Goal: Information Seeking & Learning: Compare options

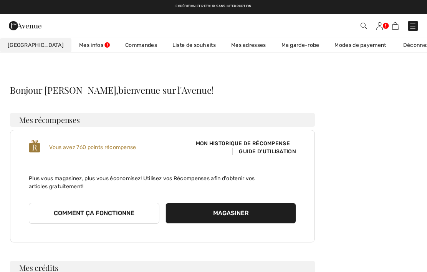
click at [297, 52] on link "Ma garde-robe" at bounding box center [300, 45] width 53 height 14
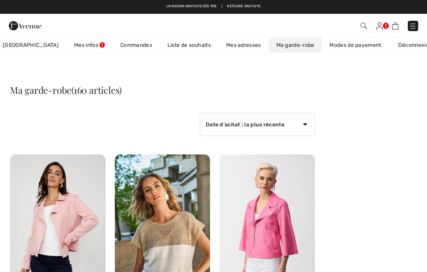
click at [382, 25] on img at bounding box center [380, 26] width 7 height 8
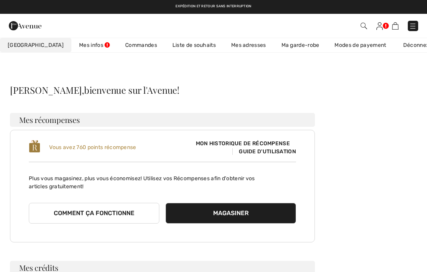
click at [126, 43] on link "Commandes" at bounding box center [141, 45] width 47 height 14
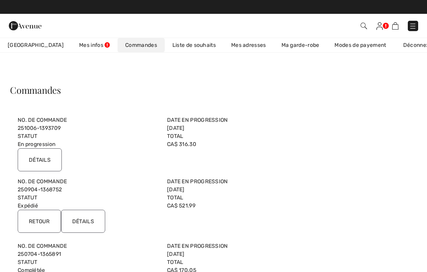
click at [55, 165] on input "Détails" at bounding box center [40, 159] width 44 height 23
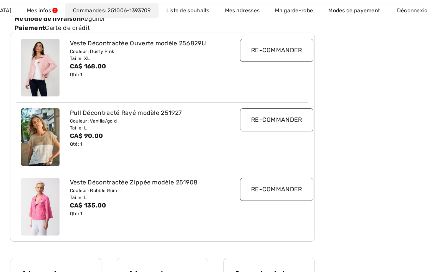
scroll to position [141, 0]
click at [133, 45] on div "Veste Décontractée Ouverte modèle 256829U" at bounding box center [150, 42] width 161 height 9
click at [103, 51] on div "Couleur: Dusty Pink" at bounding box center [150, 51] width 161 height 7
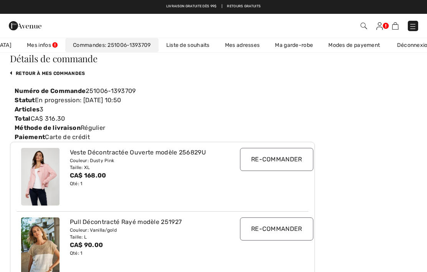
scroll to position [0, 0]
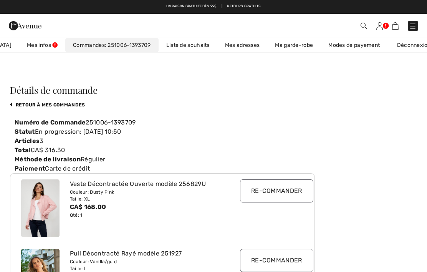
click at [382, 26] on img at bounding box center [380, 26] width 7 height 8
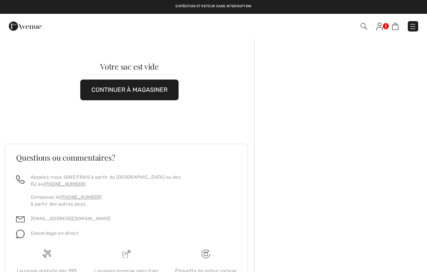
click at [381, 27] on img at bounding box center [380, 27] width 7 height 8
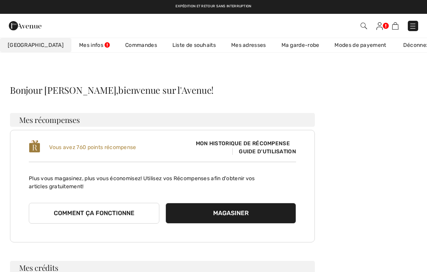
click at [190, 47] on link "Liste de souhaits" at bounding box center [194, 45] width 59 height 14
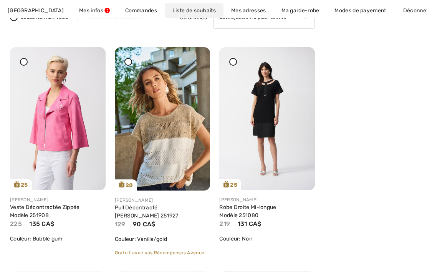
scroll to position [112, 0]
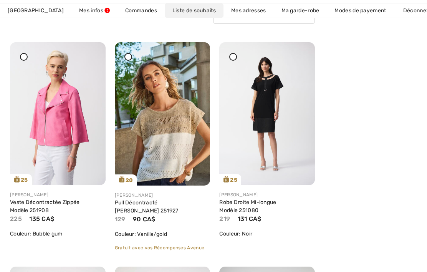
click at [67, 202] on link "Veste Décontractée Zippée Modèle 251908" at bounding box center [45, 206] width 70 height 15
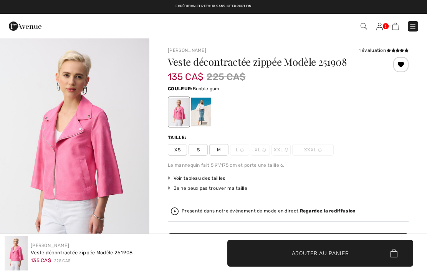
checkbox input "true"
click at [180, 124] on div at bounding box center [179, 112] width 20 height 29
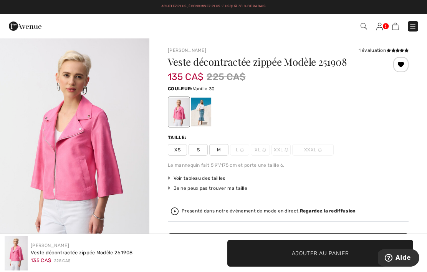
click at [203, 118] on div at bounding box center [201, 112] width 20 height 29
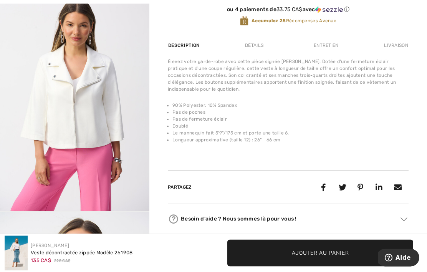
scroll to position [275, 0]
click at [96, 125] on img "2 / 8" at bounding box center [74, 99] width 149 height 224
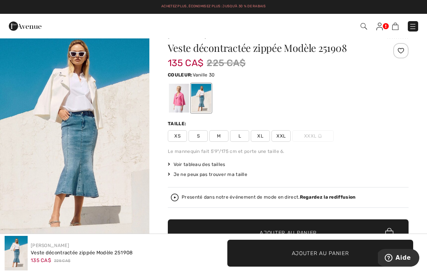
scroll to position [13, 0]
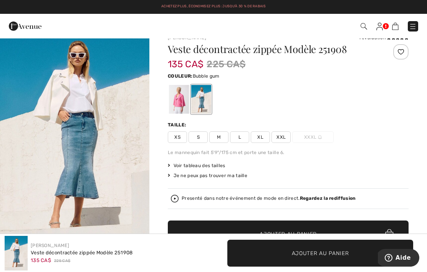
click at [188, 97] on div at bounding box center [179, 99] width 20 height 29
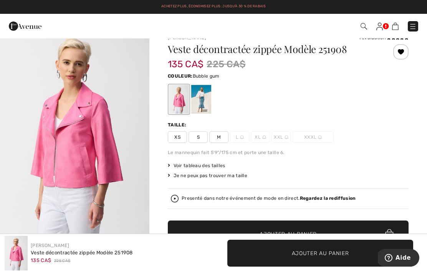
click at [182, 103] on div at bounding box center [179, 99] width 20 height 29
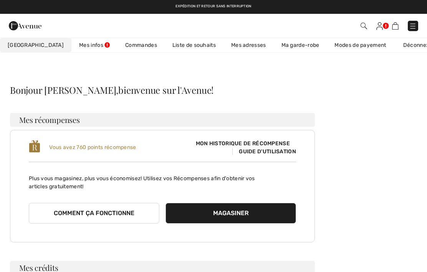
click at [179, 51] on link "Liste de souhaits" at bounding box center [194, 45] width 59 height 14
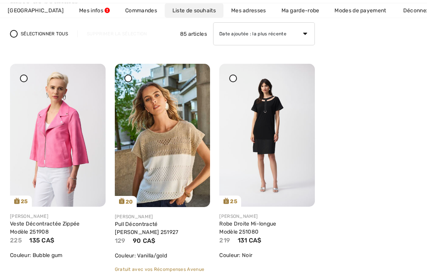
scroll to position [98, 0]
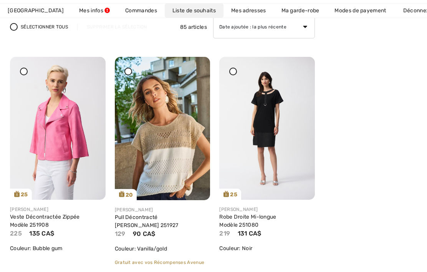
click at [172, 219] on link "Pull Décontracté Rayé Modèle 251927" at bounding box center [147, 221] width 64 height 15
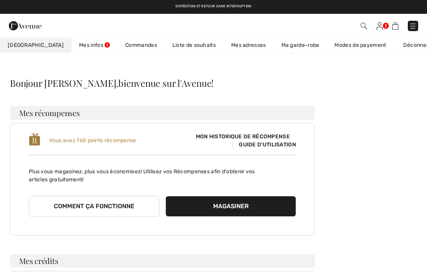
click at [178, 49] on link "Liste de souhaits" at bounding box center [194, 45] width 59 height 14
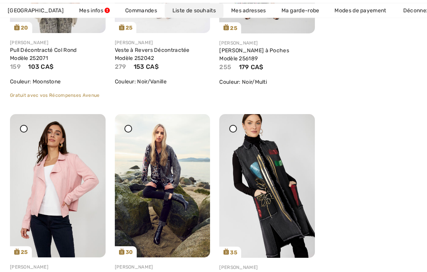
scroll to position [500, 0]
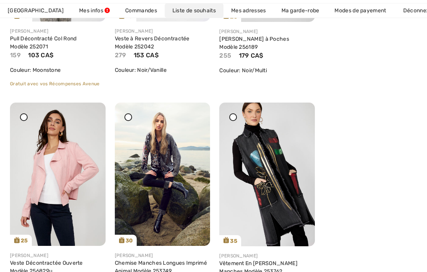
click at [77, 272] on div "Veste Décontractée Ouverte Modèle 256829u" at bounding box center [58, 267] width 96 height 16
click at [50, 272] on div "Veste Décontractée Ouverte Modèle 256829u" at bounding box center [58, 267] width 96 height 16
click at [65, 265] on link "Veste Décontractée Ouverte Modèle 256829u" at bounding box center [46, 267] width 73 height 15
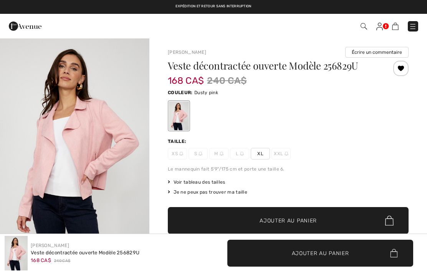
checkbox input "true"
click at [109, 189] on img "1 / 4" at bounding box center [74, 150] width 149 height 224
